Goal: Transaction & Acquisition: Purchase product/service

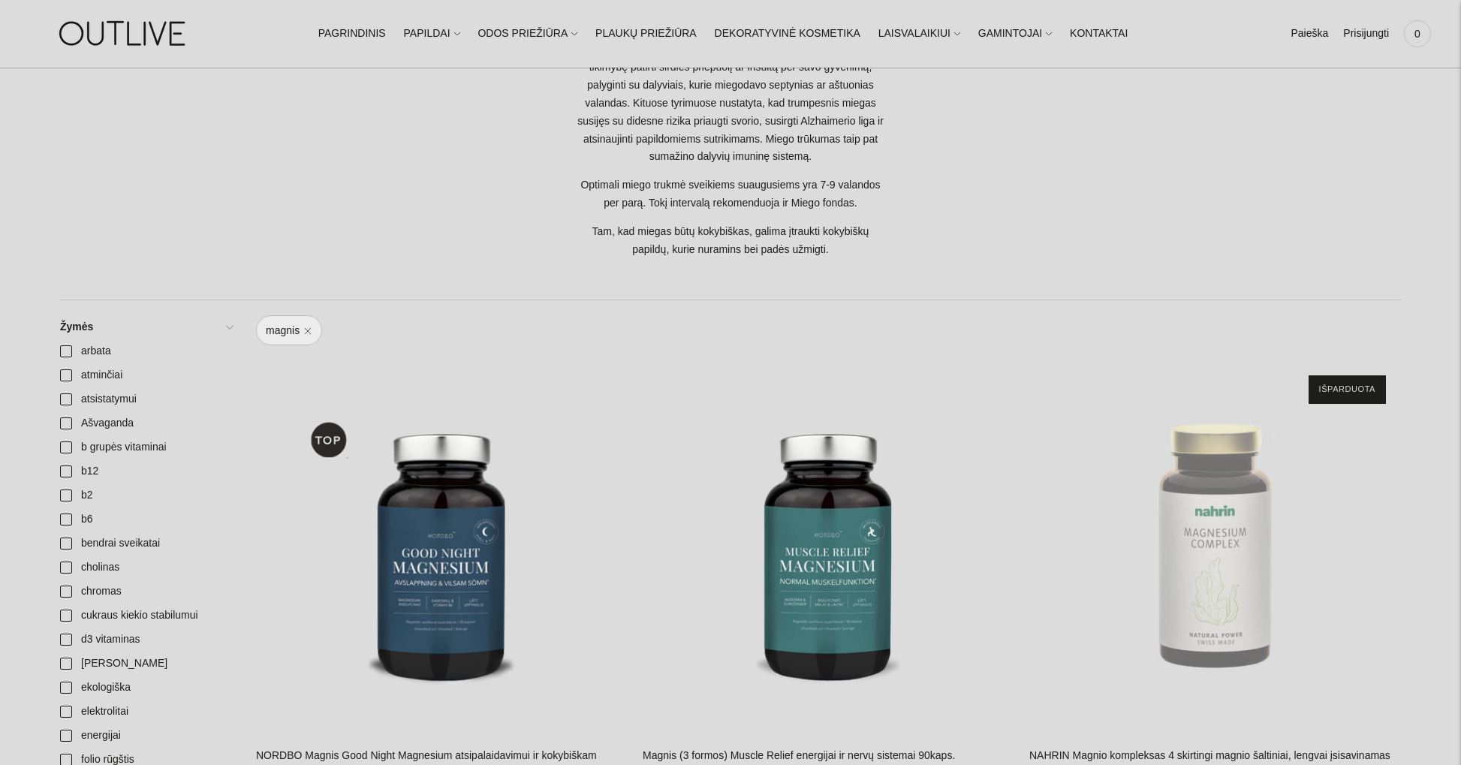
scroll to position [452, 0]
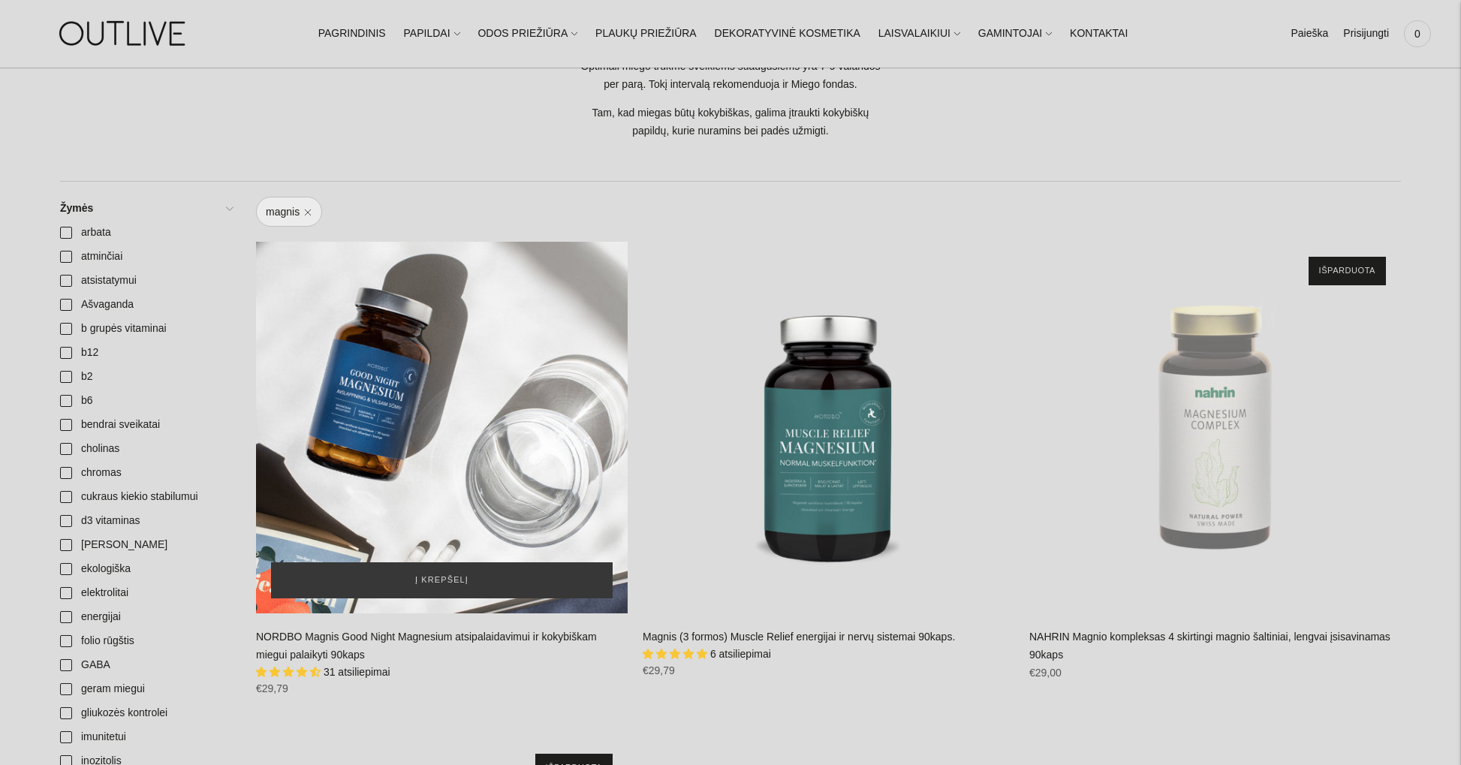
click at [451, 374] on div "NORDBO Magnis Good Night Magnesium atsipalaidavimui ir kokybiškam miegui palaik…" at bounding box center [442, 428] width 372 height 372
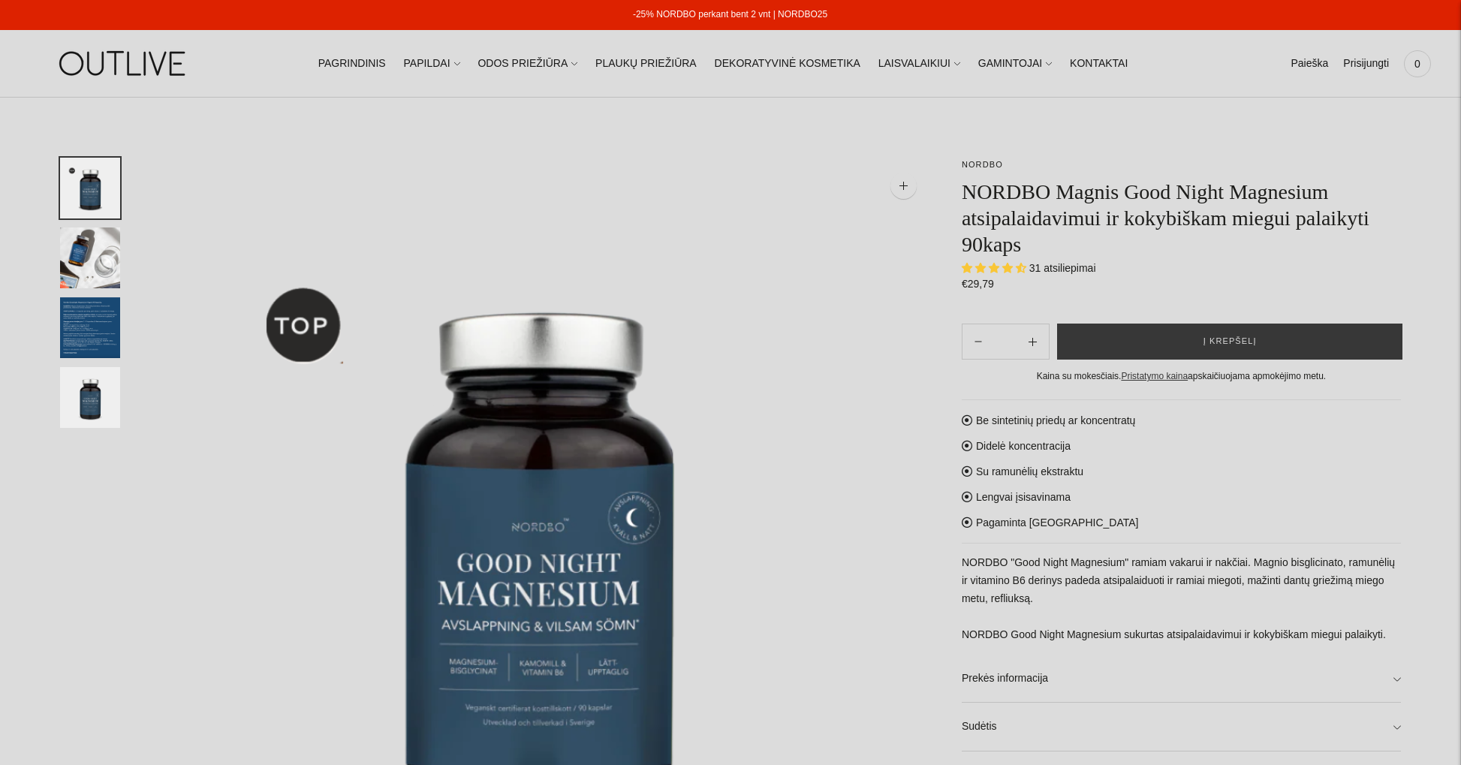
select select "**********"
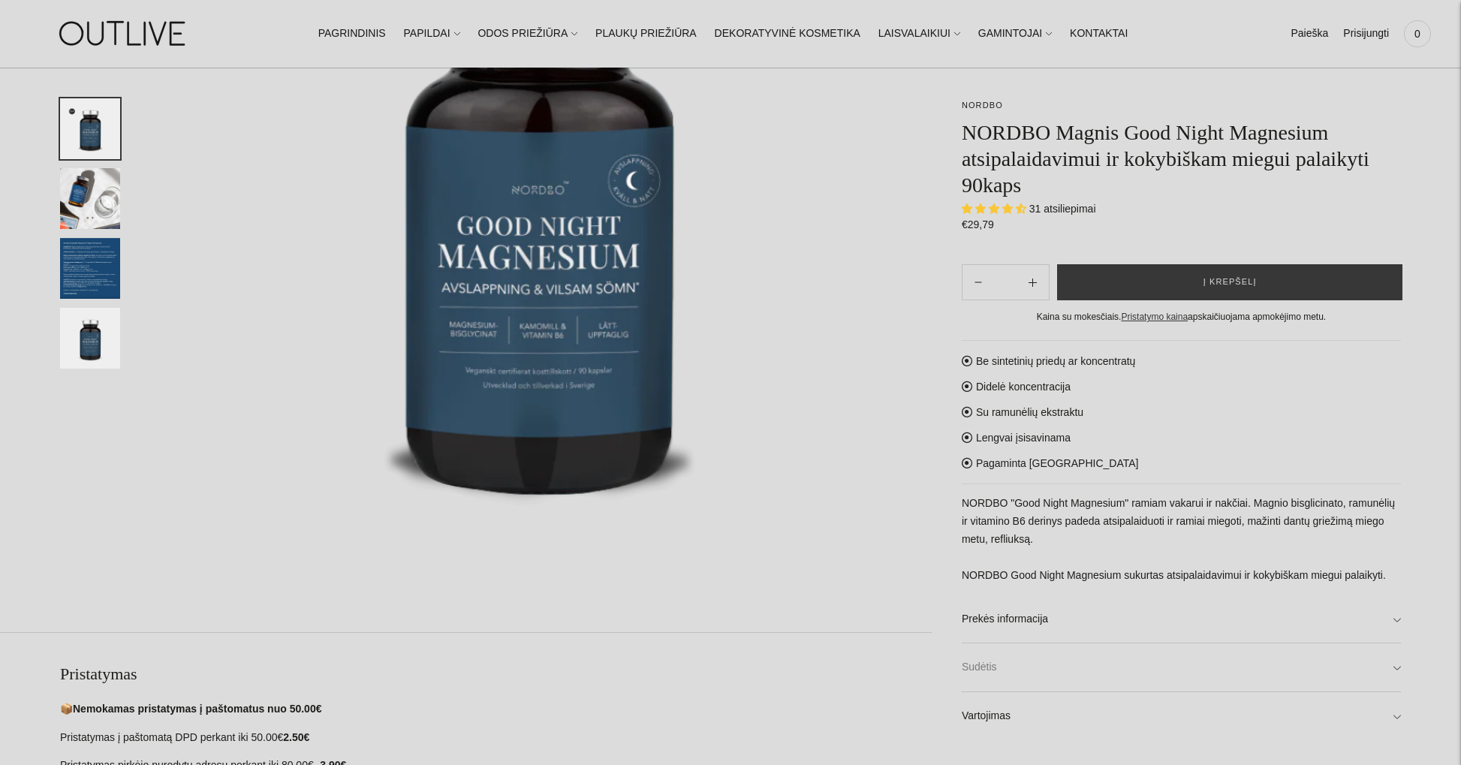
scroll to position [387, 0]
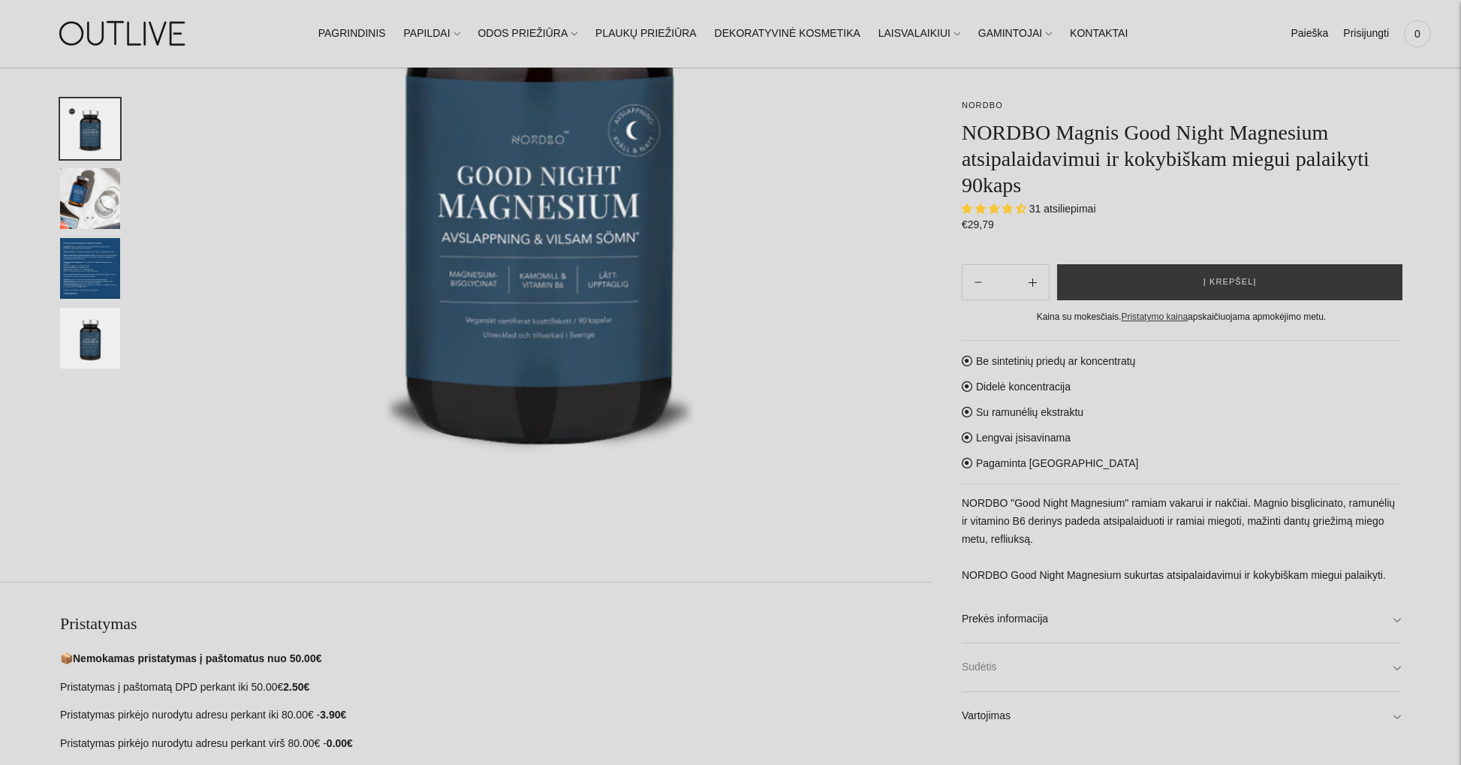
click at [1002, 664] on link "Sudėtis" at bounding box center [1181, 668] width 439 height 48
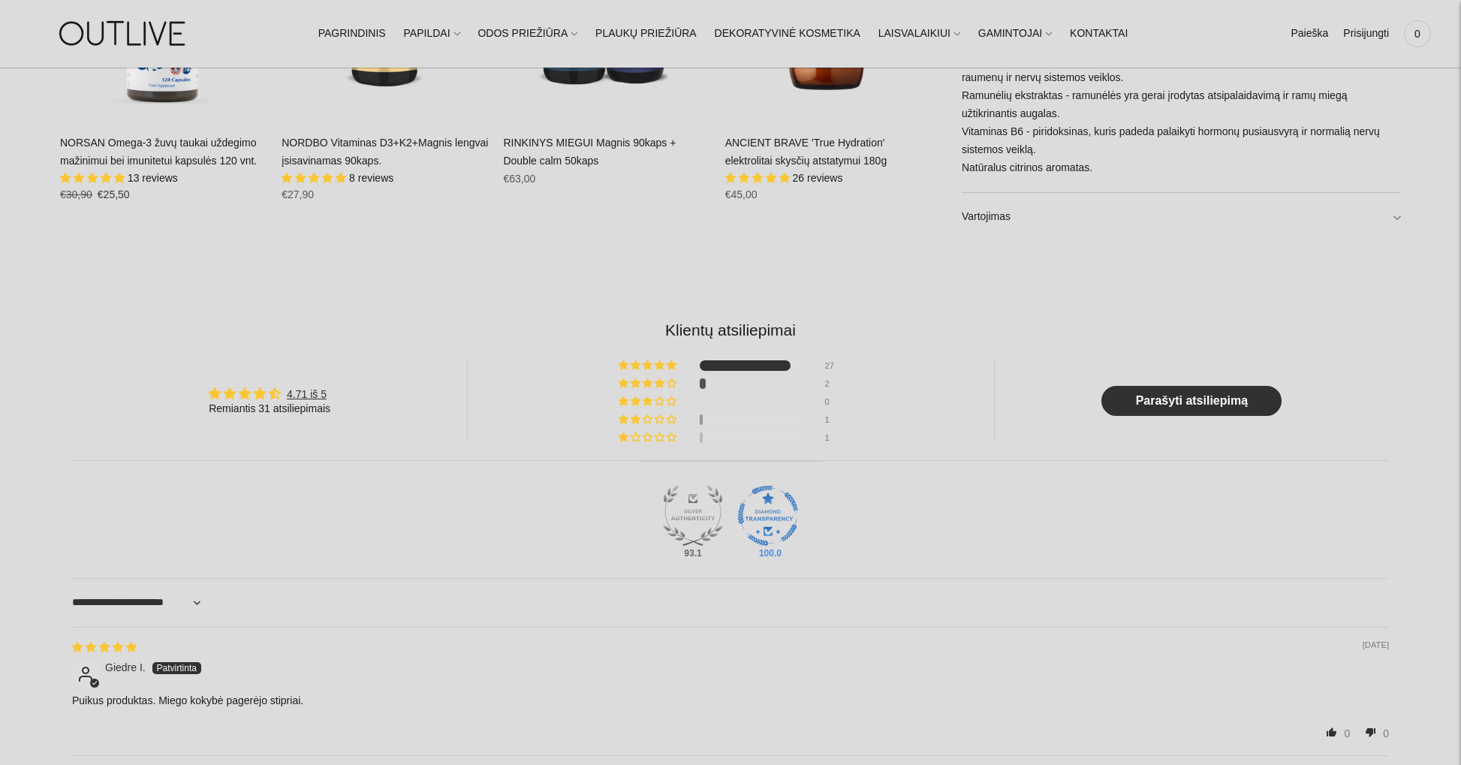
scroll to position [1017, 0]
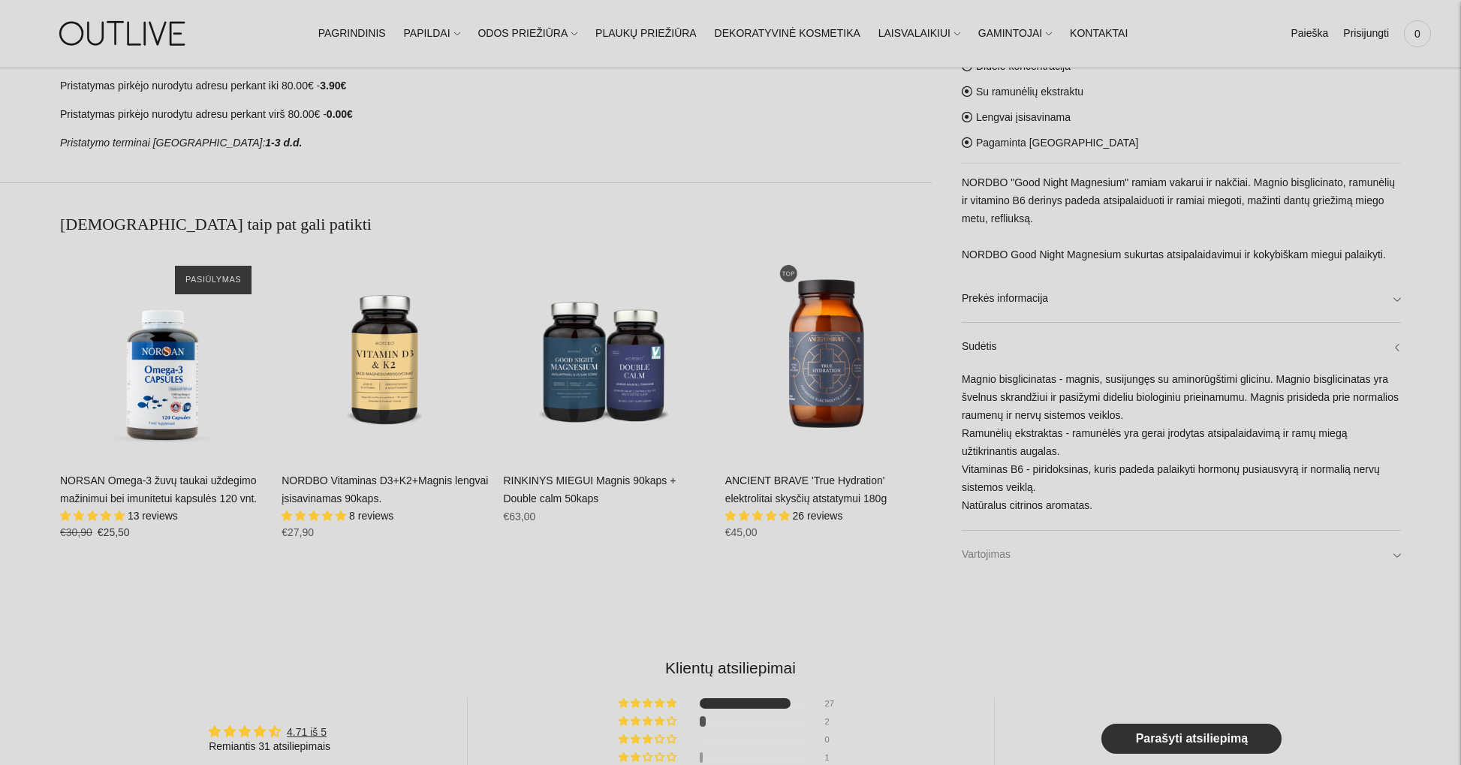
click at [995, 555] on link "Vartojimas" at bounding box center [1181, 555] width 439 height 48
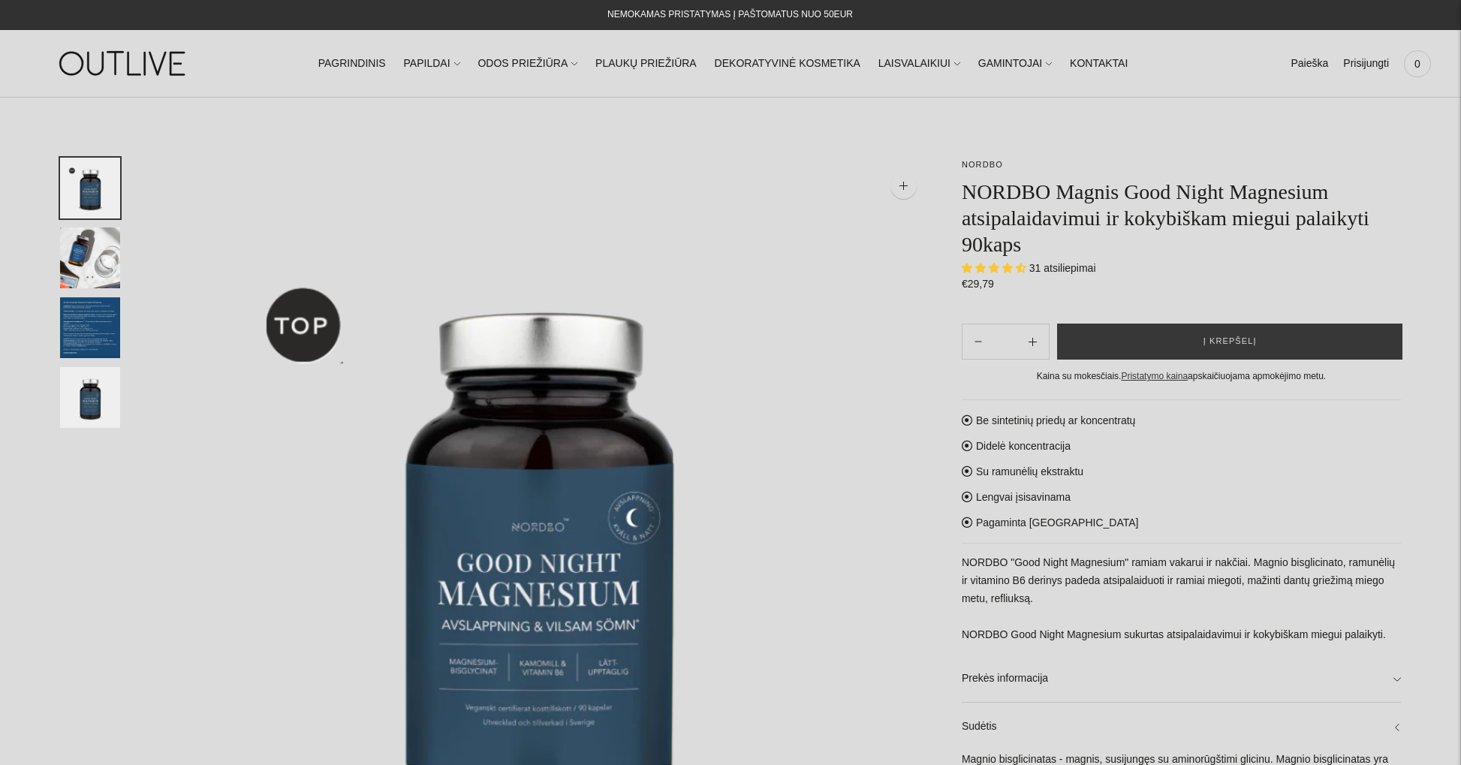
scroll to position [0, 0]
click at [1192, 331] on button "Į krepšelį" at bounding box center [1229, 342] width 345 height 36
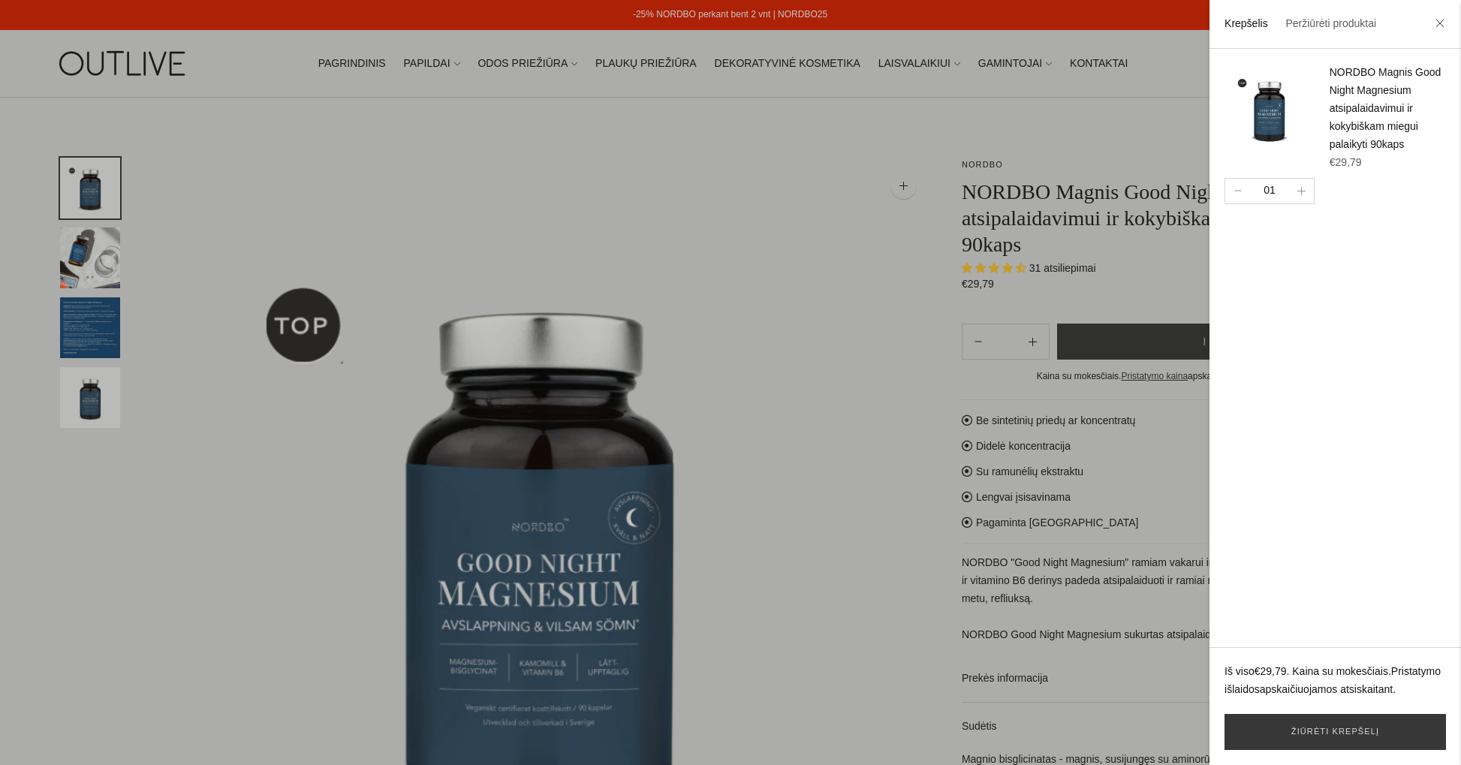
click at [1130, 104] on div at bounding box center [730, 382] width 1461 height 765
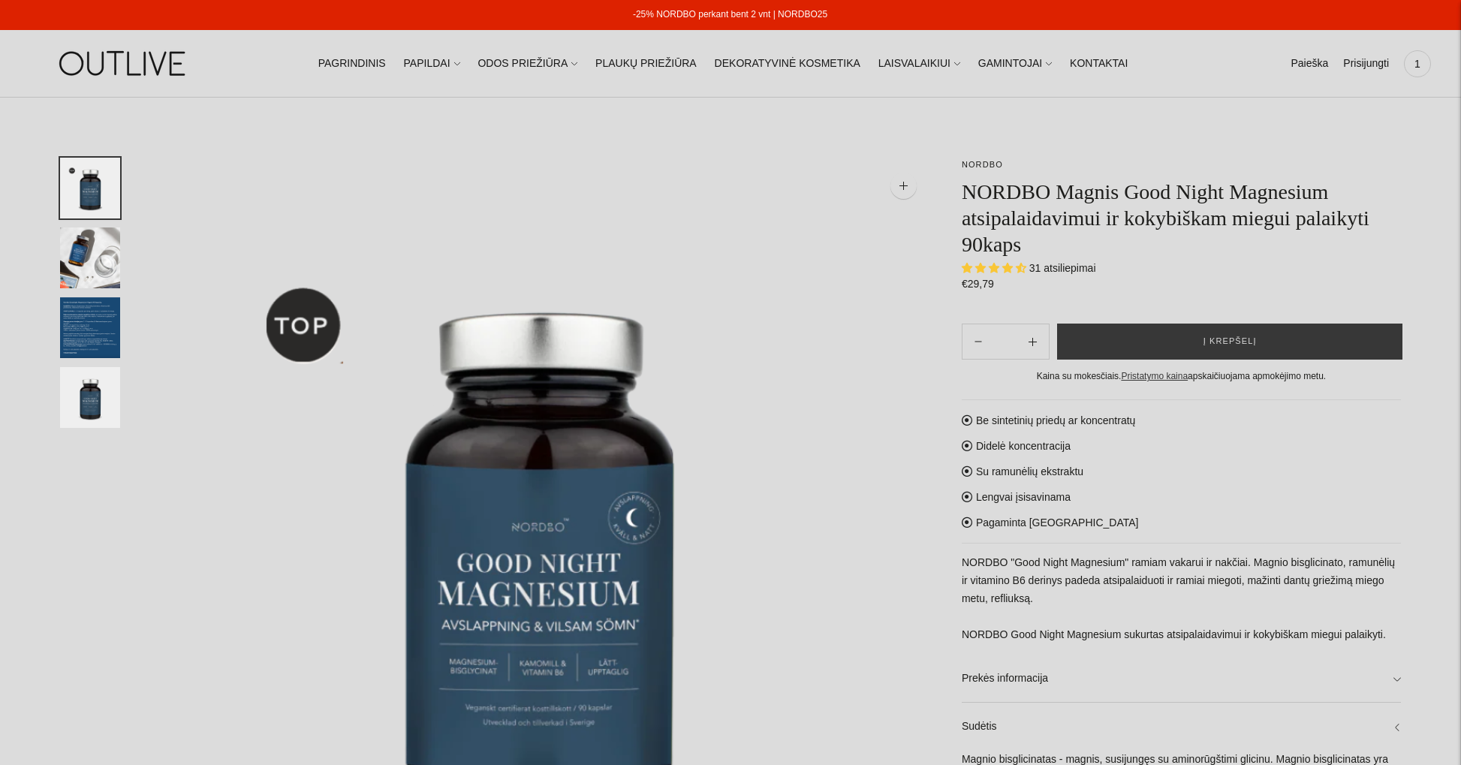
click at [1331, 61] on ul "Paieška Išvalyti Prisijungti 1" at bounding box center [1361, 63] width 140 height 33
click at [1307, 61] on link "Paieška" at bounding box center [1310, 63] width 38 height 33
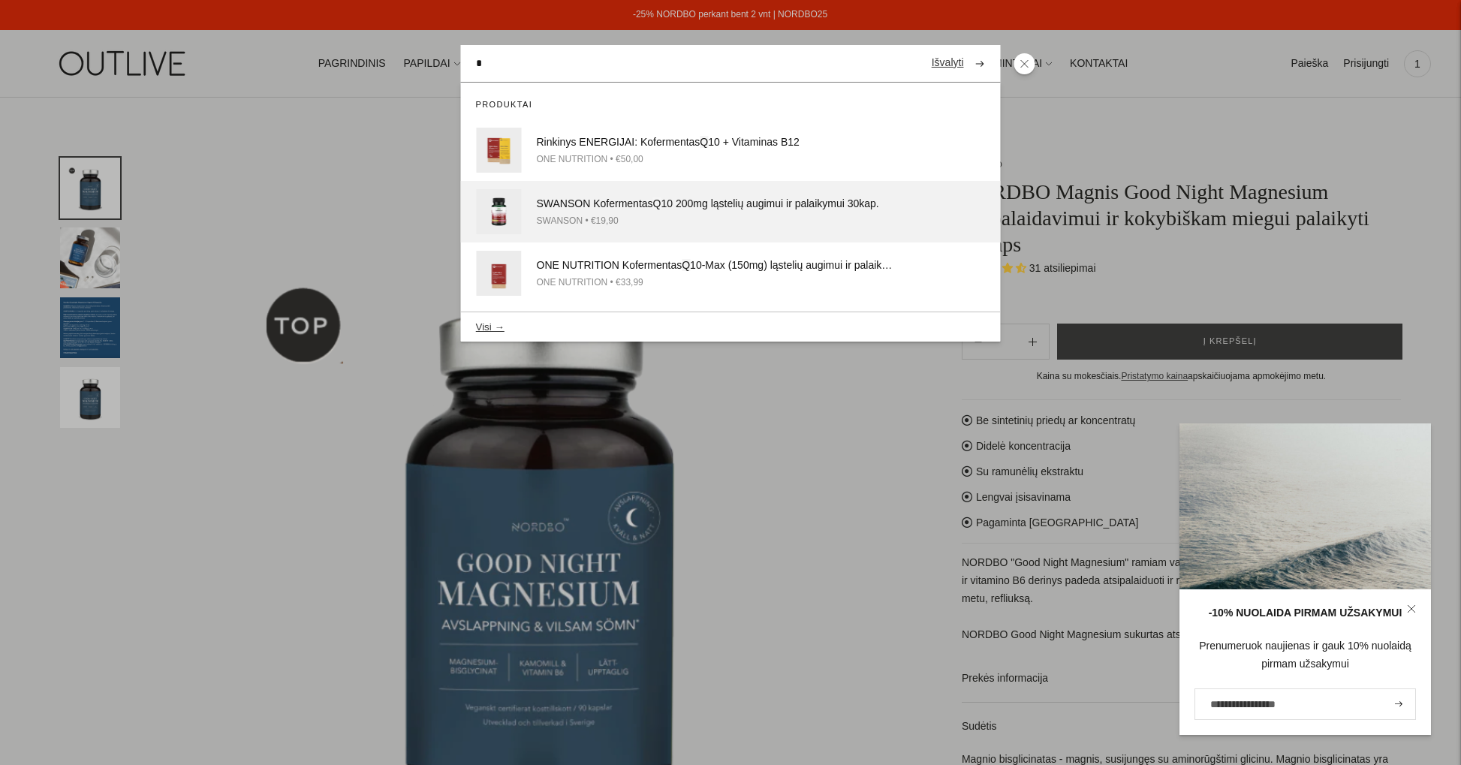
type input "*"
click at [691, 213] on div "SWANSON • €19,90" at bounding box center [716, 221] width 359 height 16
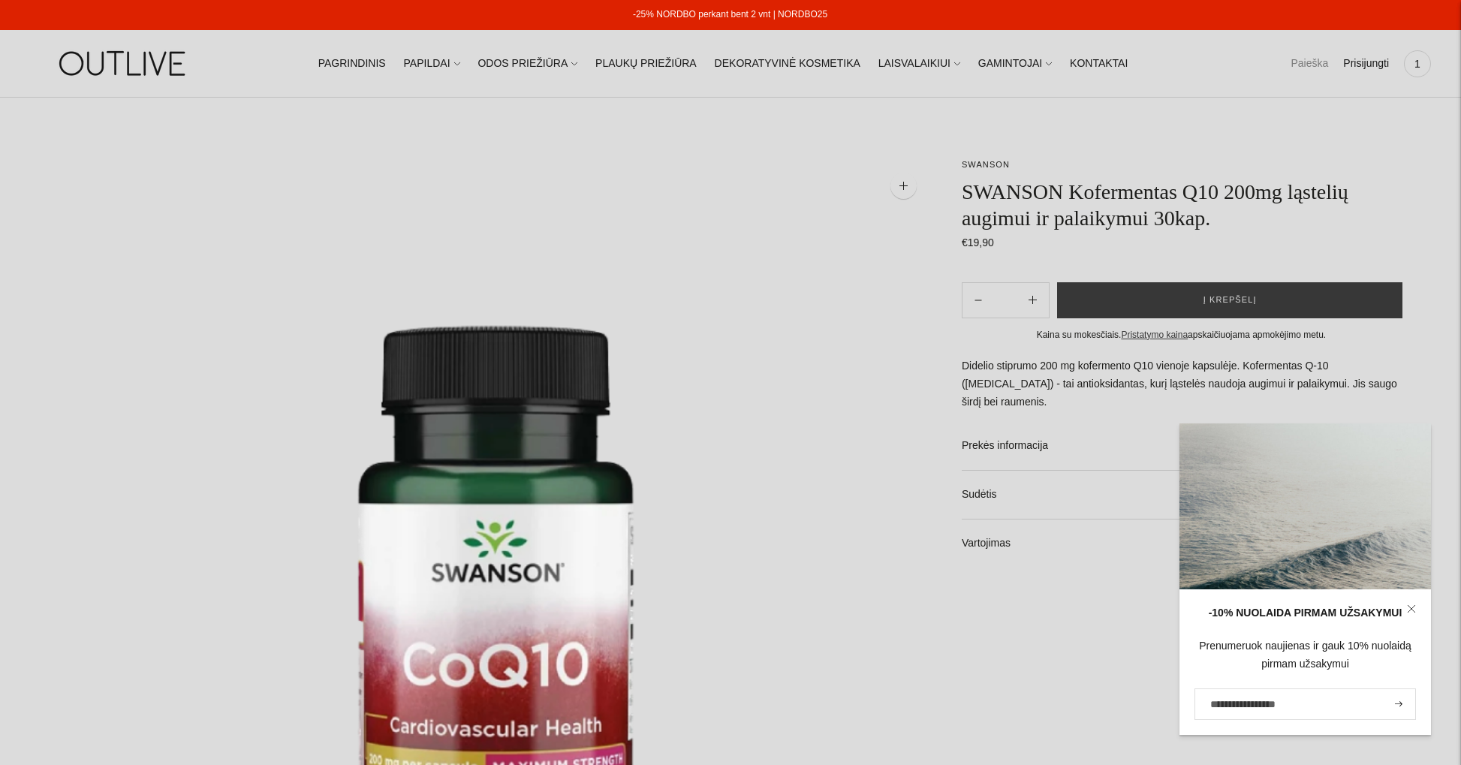
click at [1309, 64] on link "Paieška" at bounding box center [1310, 63] width 38 height 33
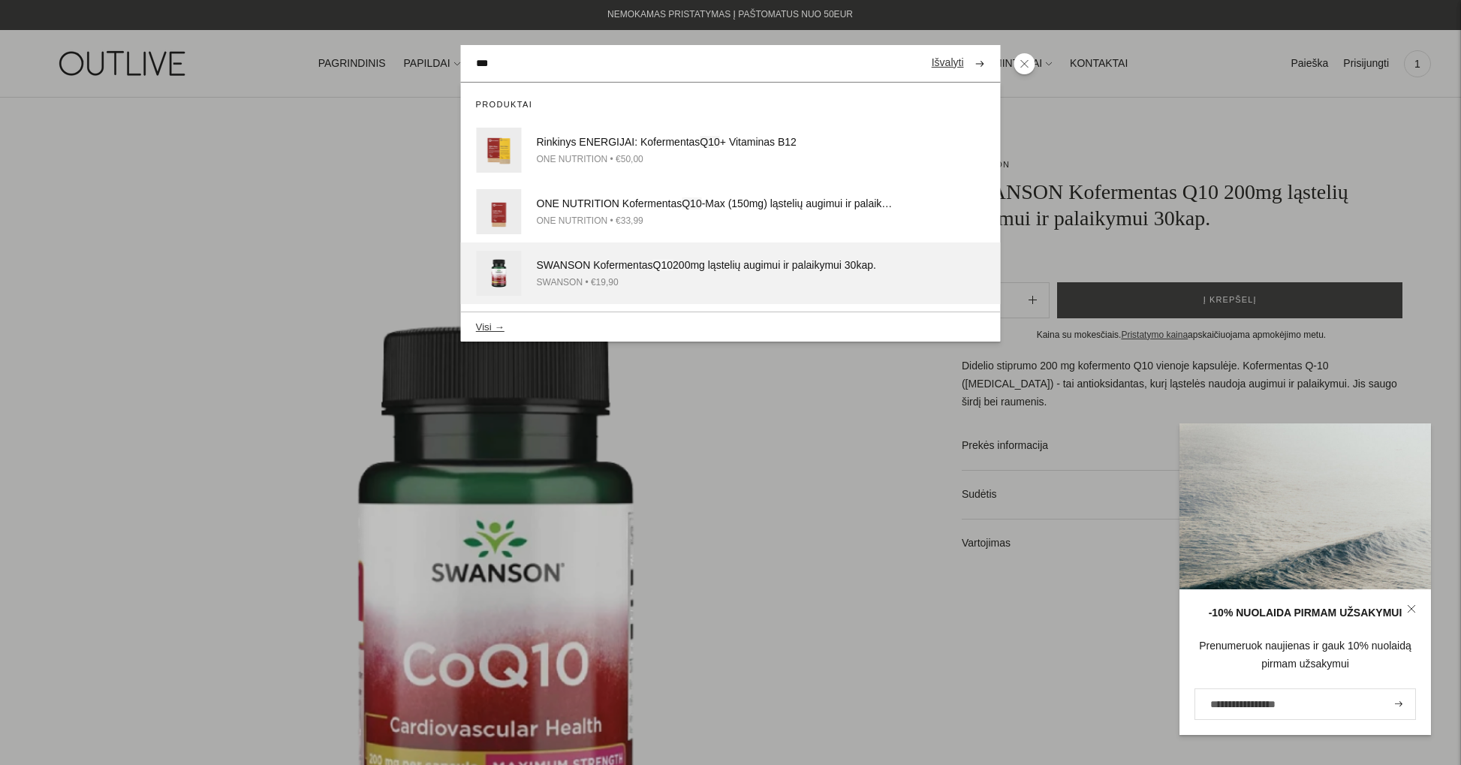
type input "***"
click at [676, 267] on div "SWANSON Kofermentas Q10 200mg ląstelių augimui ir palaikymui 30kap." at bounding box center [716, 266] width 359 height 18
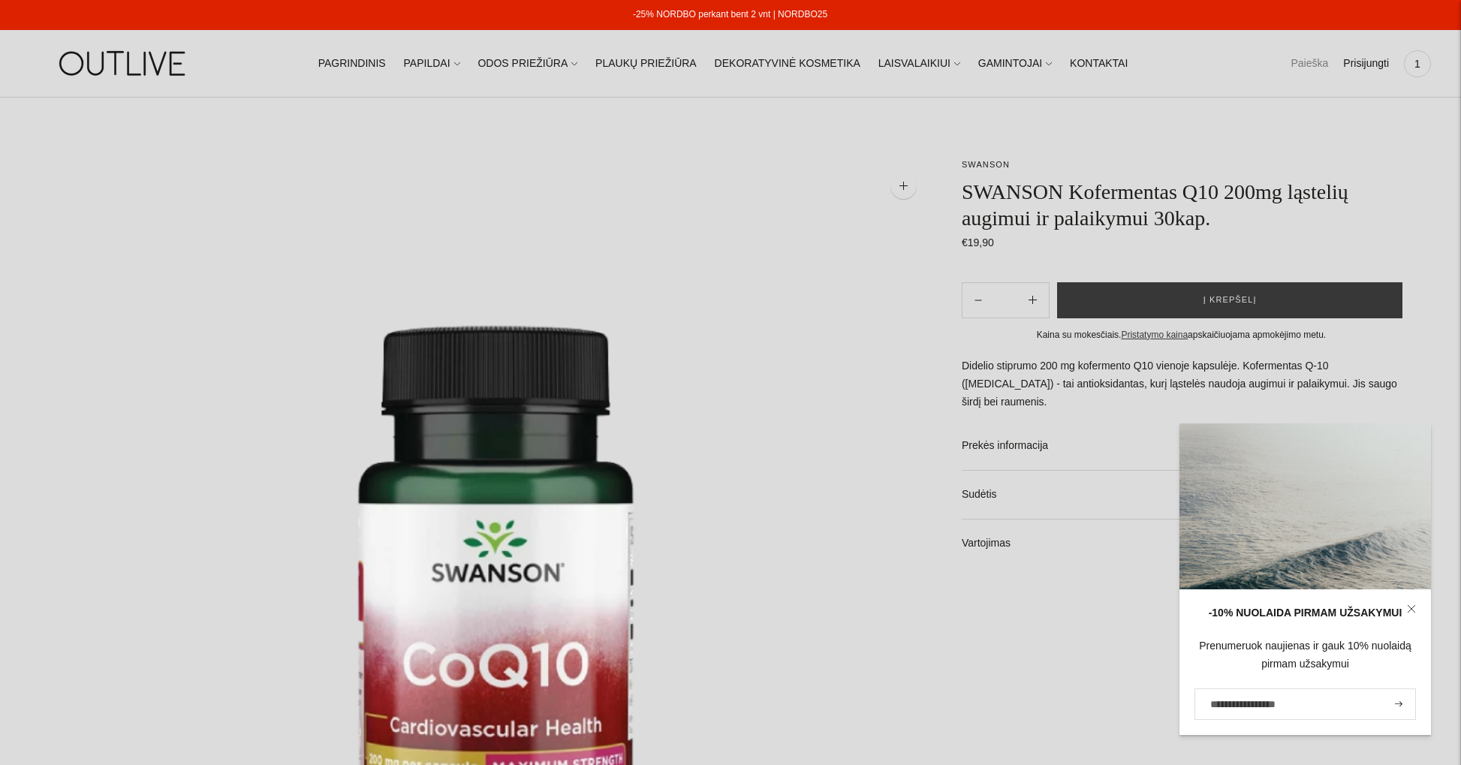
click at [1313, 63] on link "Paieška" at bounding box center [1310, 63] width 38 height 33
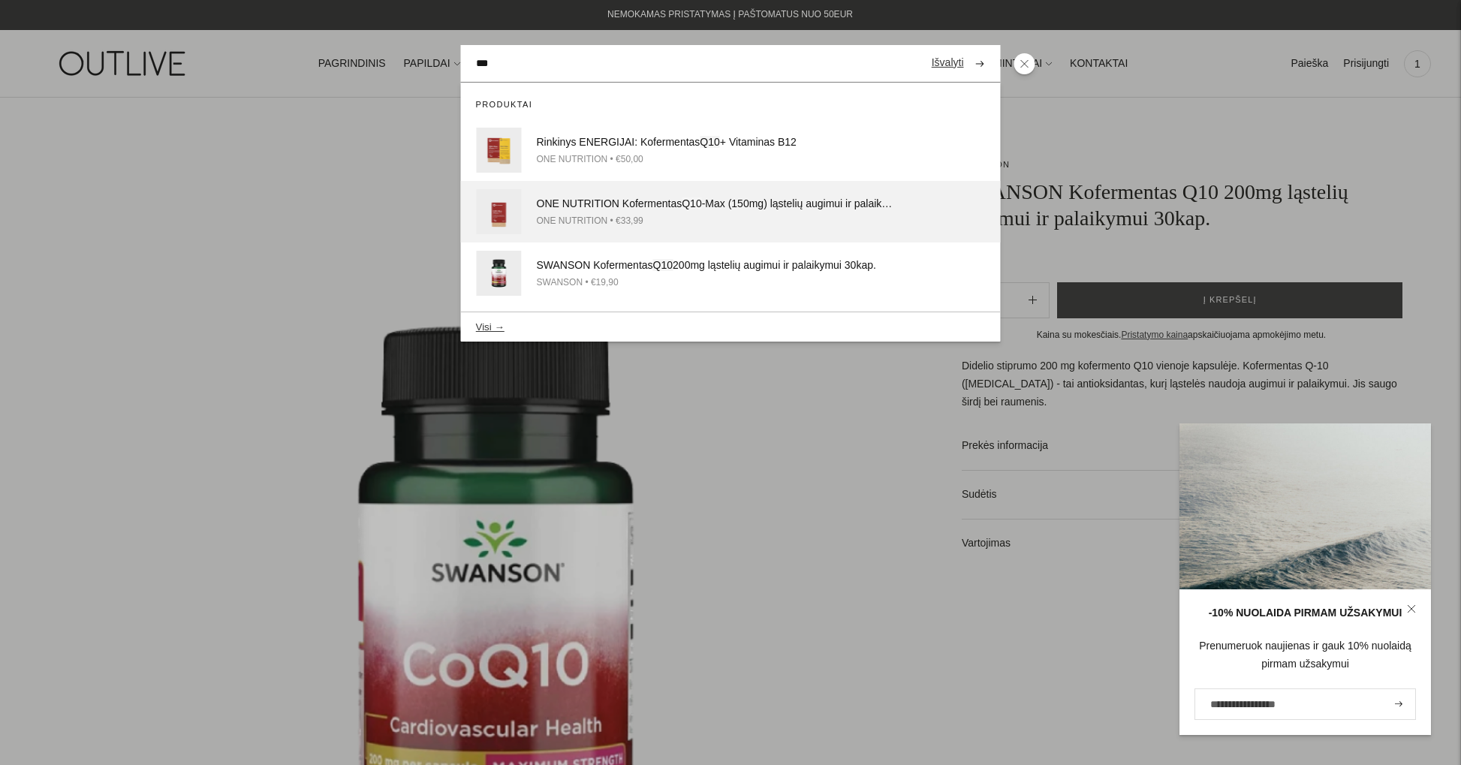
type input "***"
click at [683, 223] on div "ONE NUTRITION • €33,99" at bounding box center [716, 221] width 359 height 16
